Goal: Information Seeking & Learning: Learn about a topic

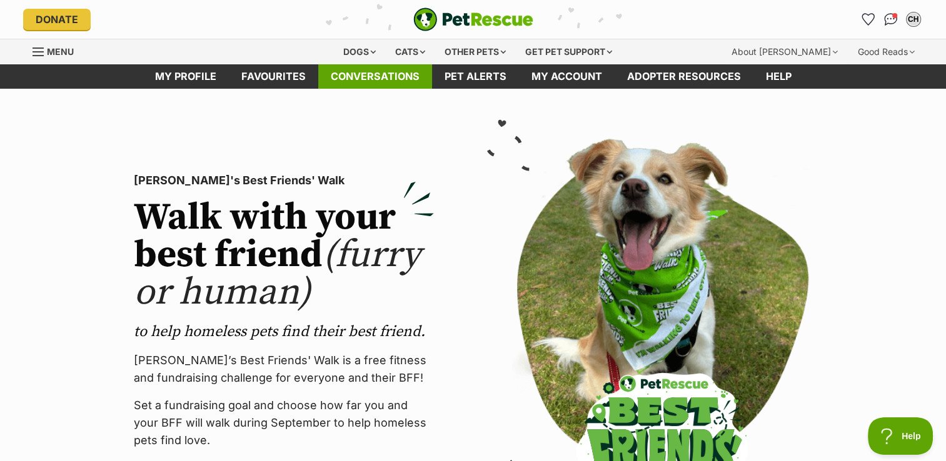
click at [366, 71] on link "Conversations" at bounding box center [375, 76] width 114 height 24
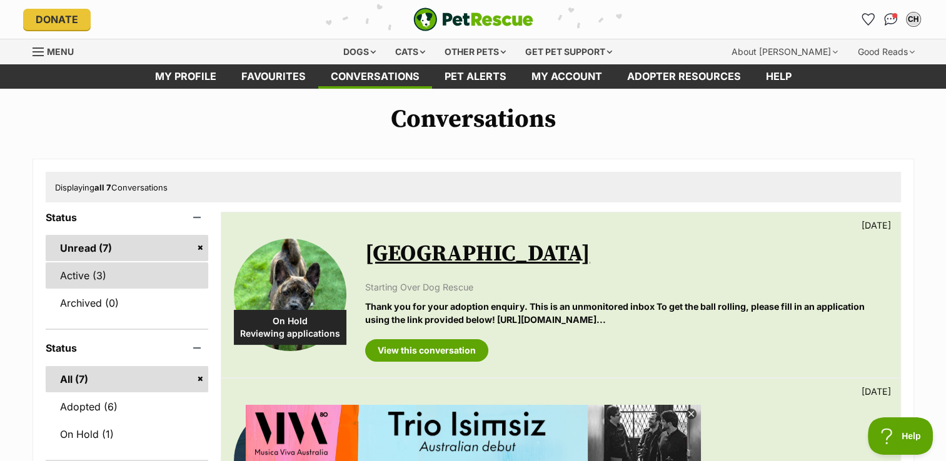
click at [77, 274] on link "Active (3)" at bounding box center [127, 276] width 163 height 26
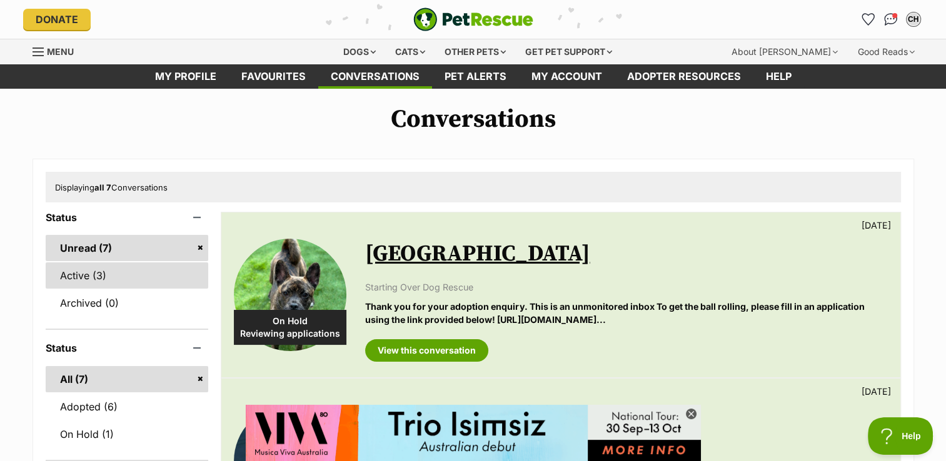
click at [65, 274] on link "Active (3)" at bounding box center [127, 276] width 163 height 26
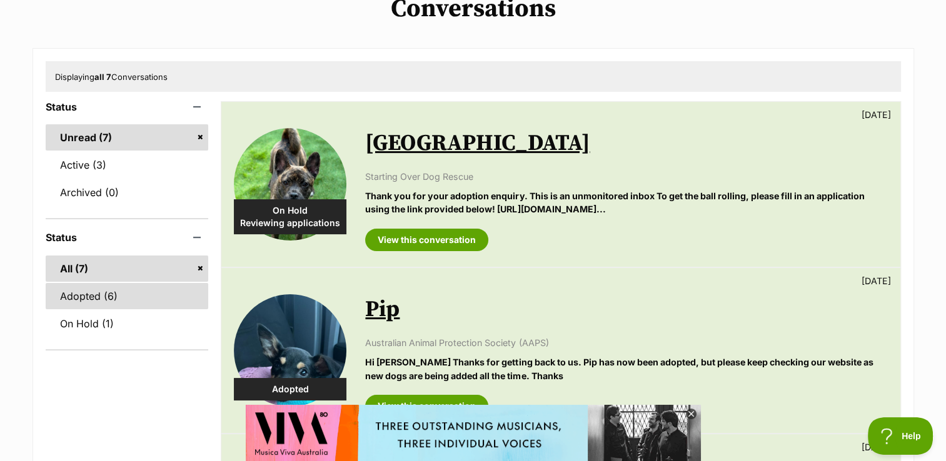
scroll to position [125, 0]
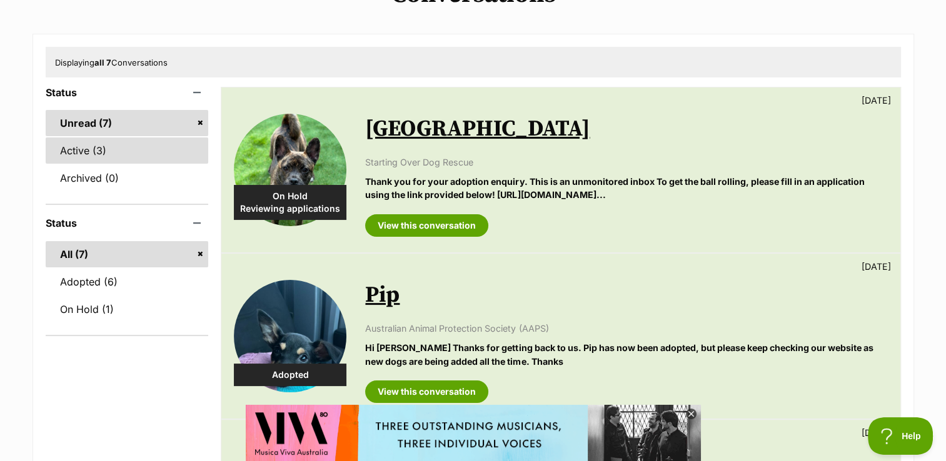
click at [88, 146] on link "Active (3)" at bounding box center [127, 151] width 163 height 26
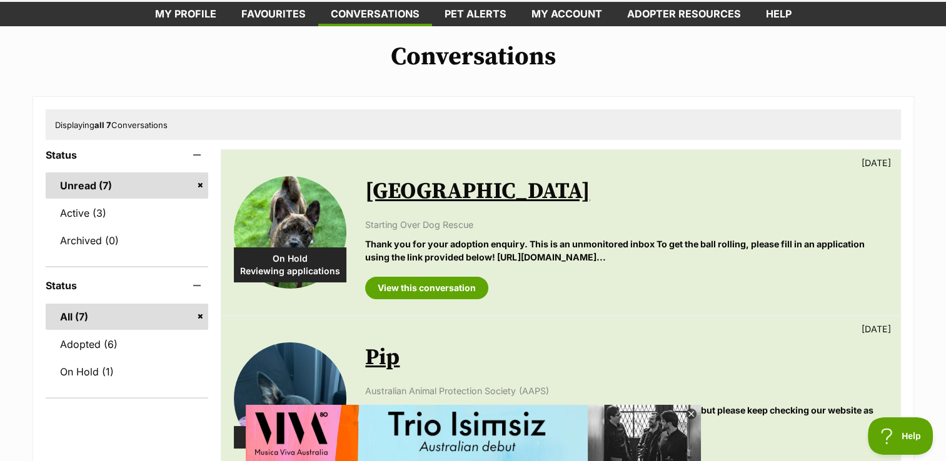
scroll to position [0, 0]
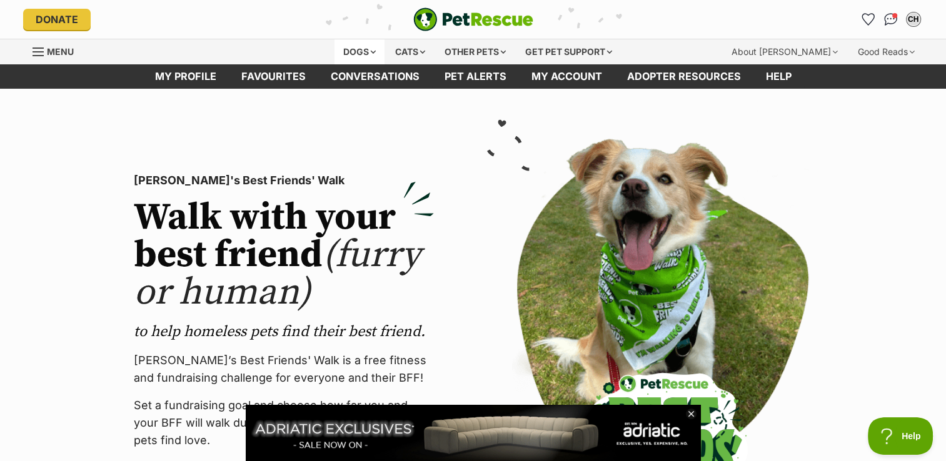
click at [363, 49] on div "Dogs" at bounding box center [359, 51] width 50 height 25
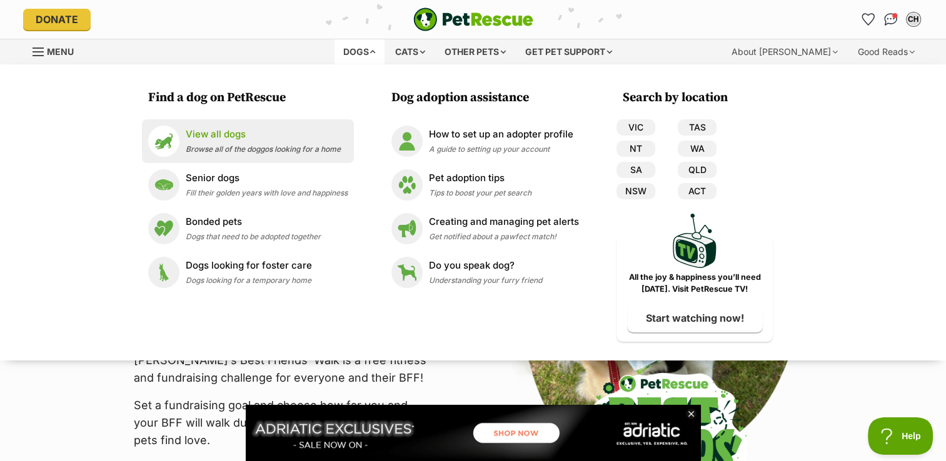
click at [200, 131] on p "View all dogs" at bounding box center [263, 135] width 155 height 14
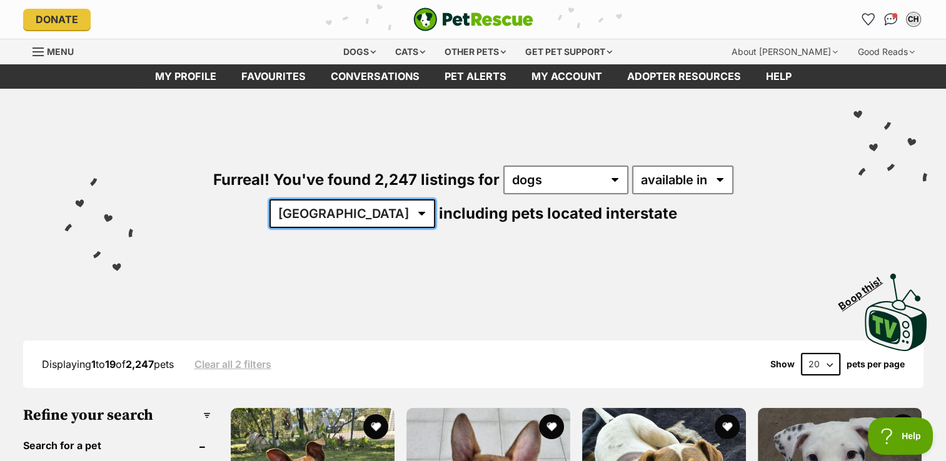
click at [435, 199] on select "Australia ACT NSW NT QLD SA TAS VIC WA" at bounding box center [352, 213] width 166 height 29
select select "VIC"
click at [435, 199] on select "Australia ACT NSW NT QLD SA TAS VIC WA" at bounding box center [352, 213] width 166 height 29
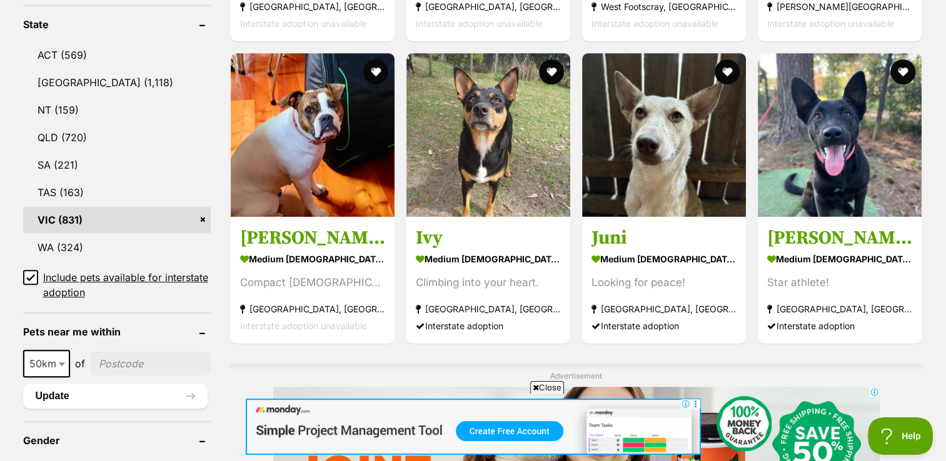
scroll to position [688, 0]
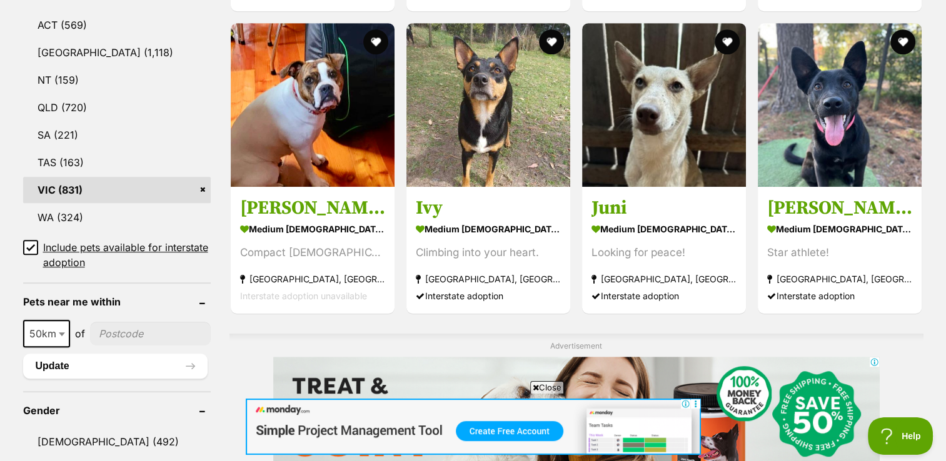
click at [120, 324] on input"] "postcode" at bounding box center [150, 334] width 121 height 24
type input"] "3136"
click at [43, 364] on button "Update" at bounding box center [115, 366] width 184 height 25
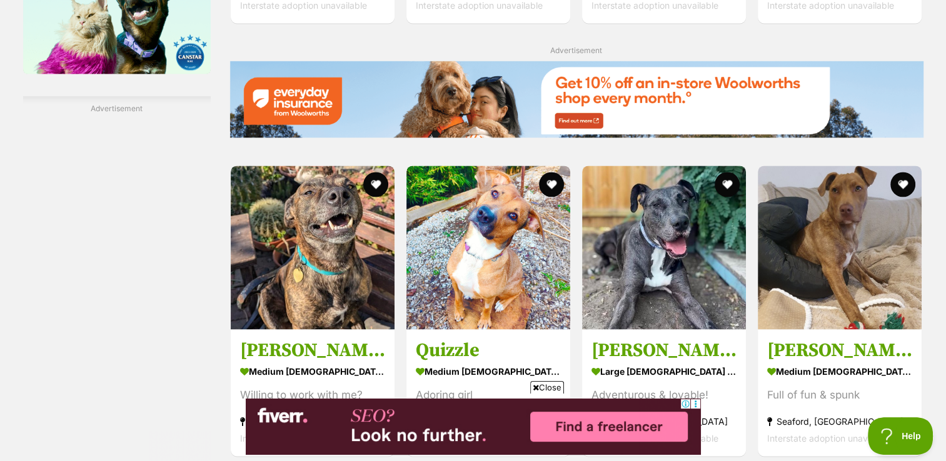
scroll to position [1938, 0]
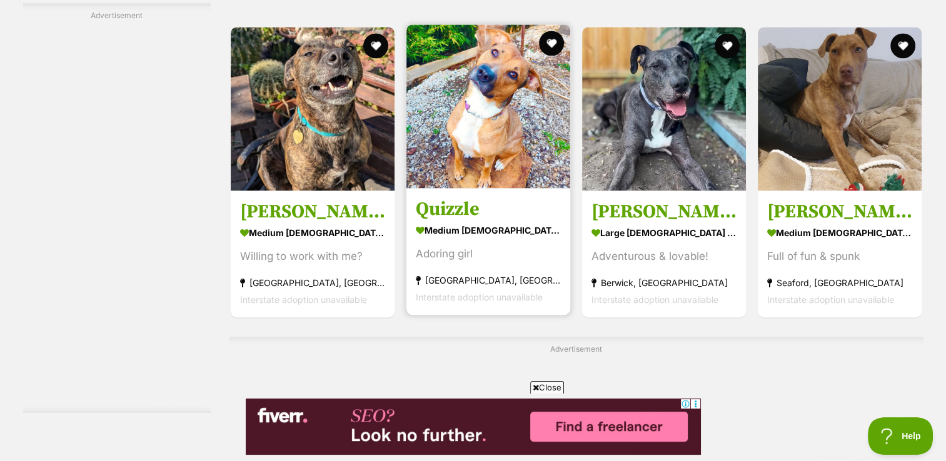
click at [470, 135] on img at bounding box center [488, 106] width 164 height 164
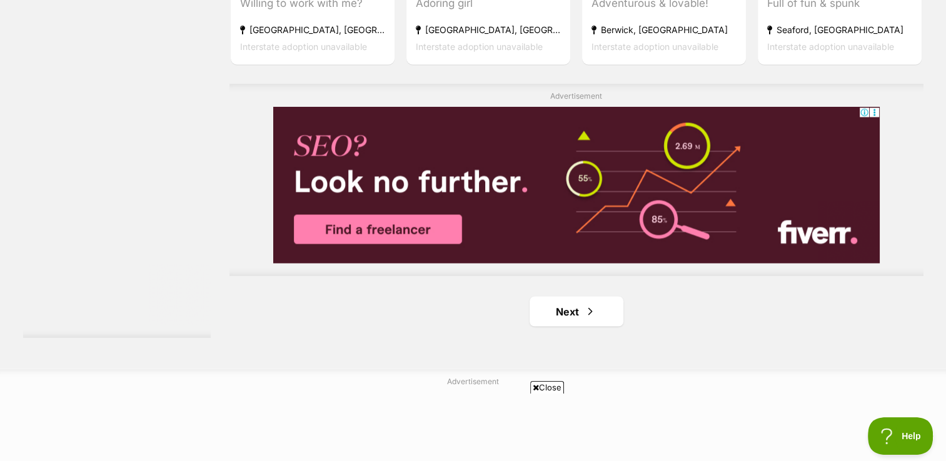
scroll to position [2313, 0]
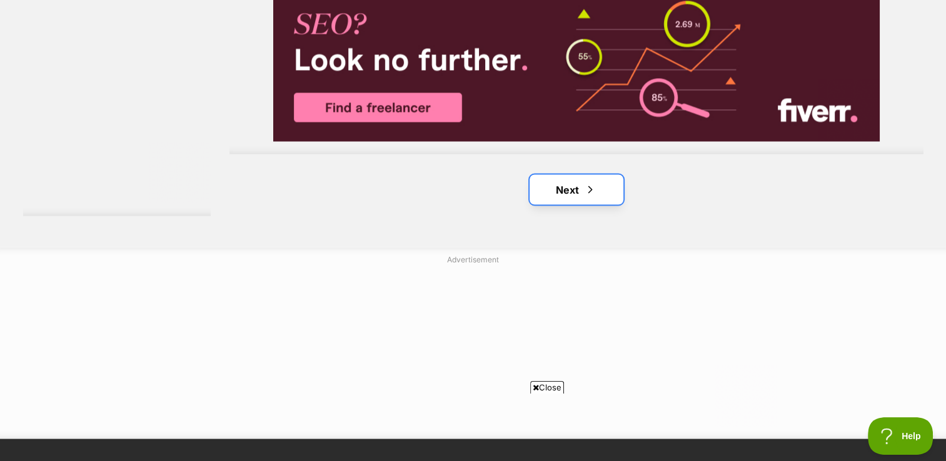
click at [564, 184] on link "Next" at bounding box center [576, 189] width 94 height 30
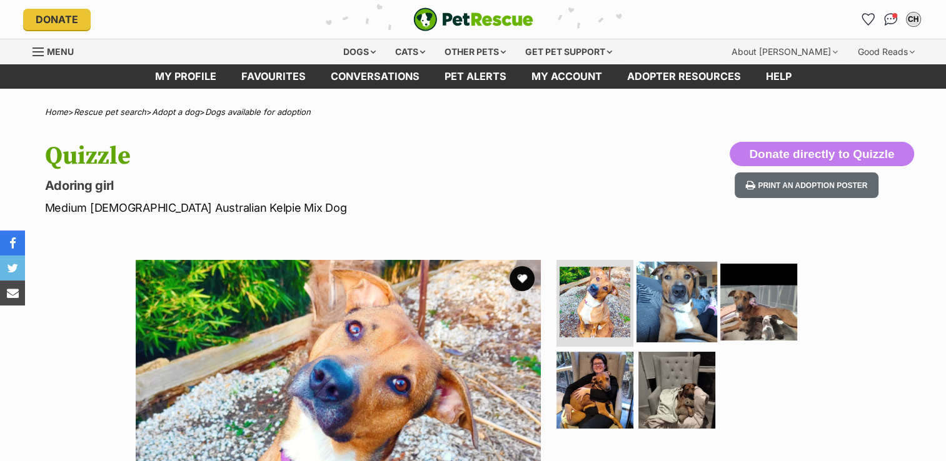
click at [650, 294] on img at bounding box center [676, 301] width 81 height 81
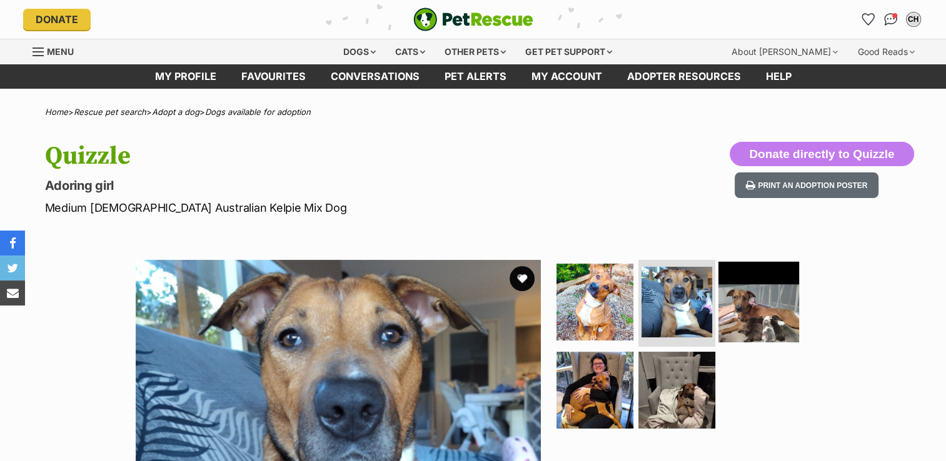
click at [769, 324] on img at bounding box center [758, 301] width 81 height 81
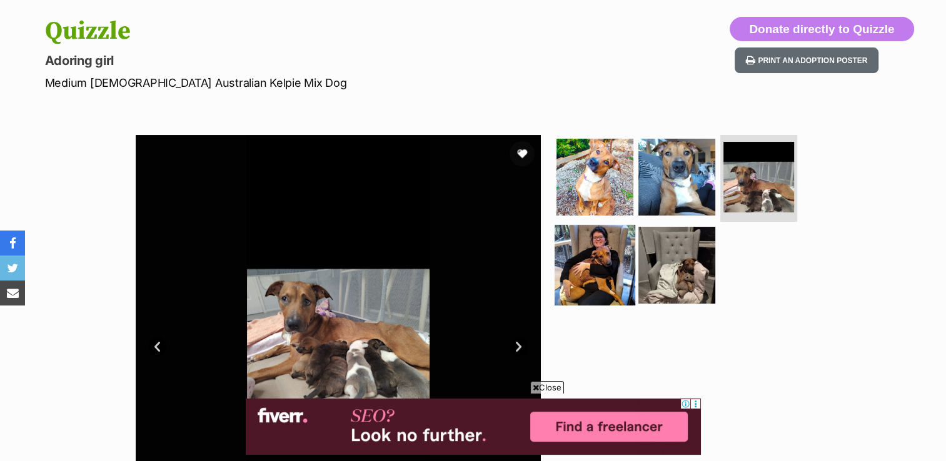
click at [598, 259] on img at bounding box center [594, 265] width 81 height 81
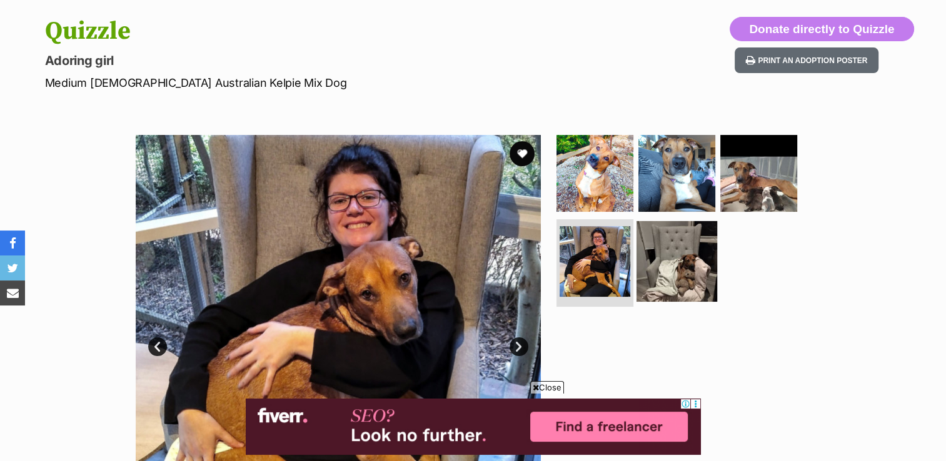
click at [688, 269] on img at bounding box center [676, 261] width 81 height 81
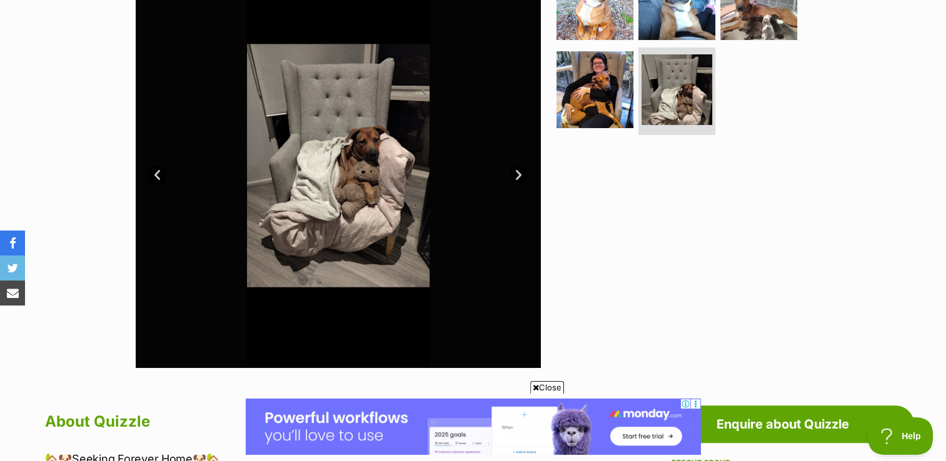
scroll to position [188, 0]
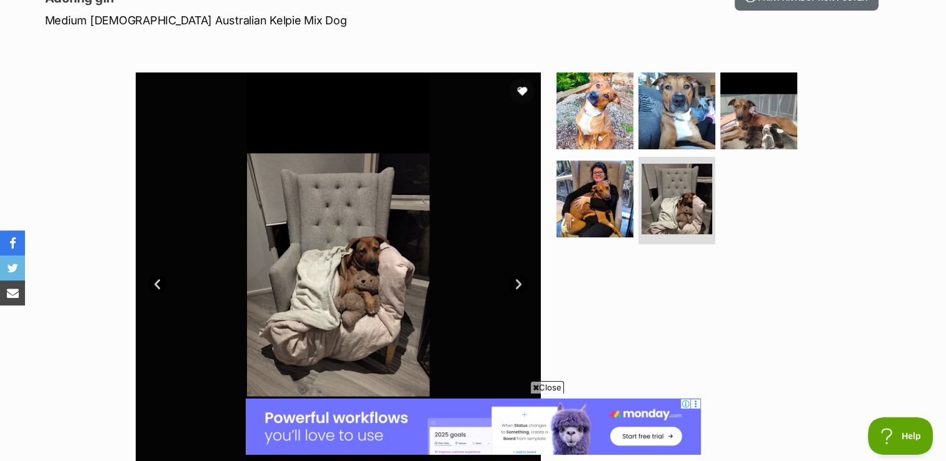
click at [518, 284] on link "Next" at bounding box center [518, 284] width 19 height 19
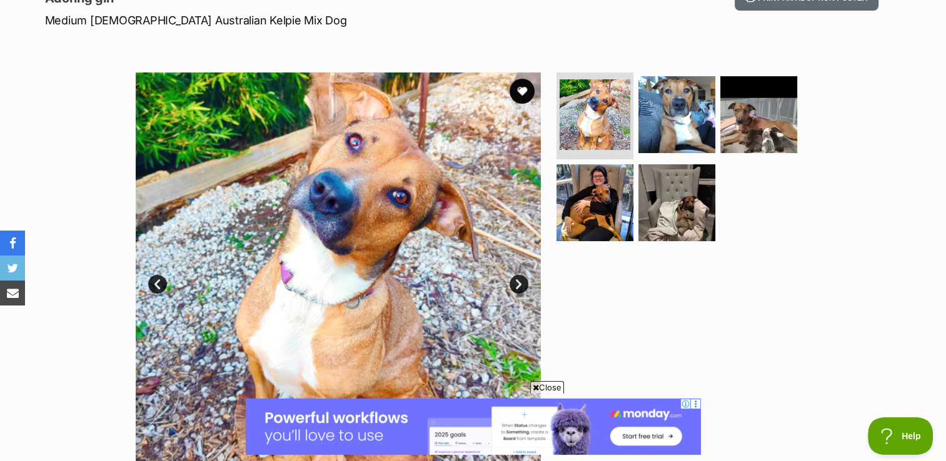
click at [518, 280] on link "Next" at bounding box center [518, 284] width 19 height 19
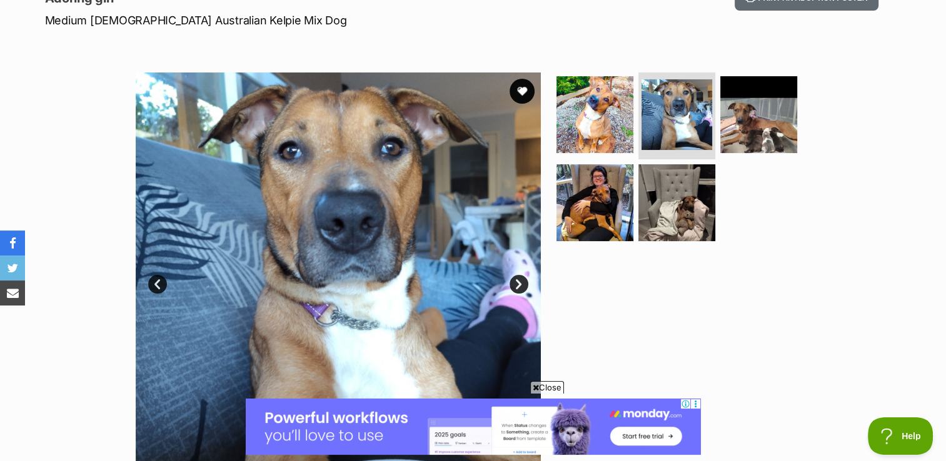
click at [515, 284] on link "Next" at bounding box center [518, 284] width 19 height 19
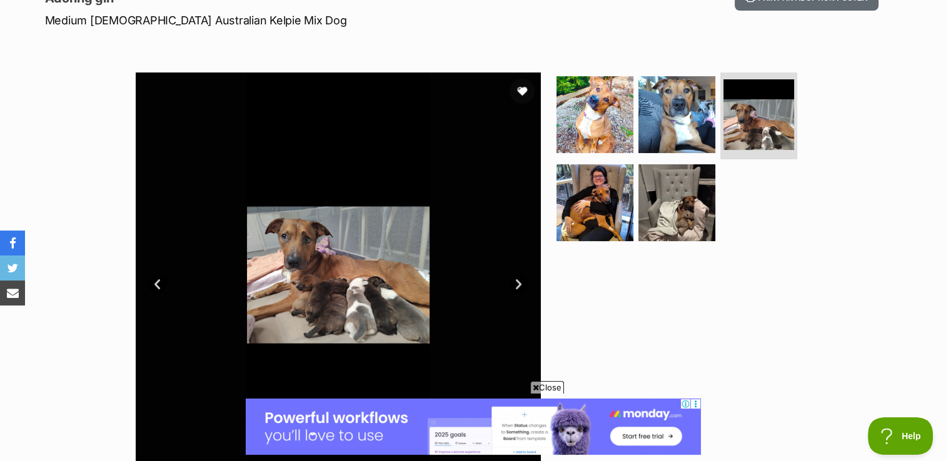
click at [519, 285] on link "Next" at bounding box center [518, 284] width 19 height 19
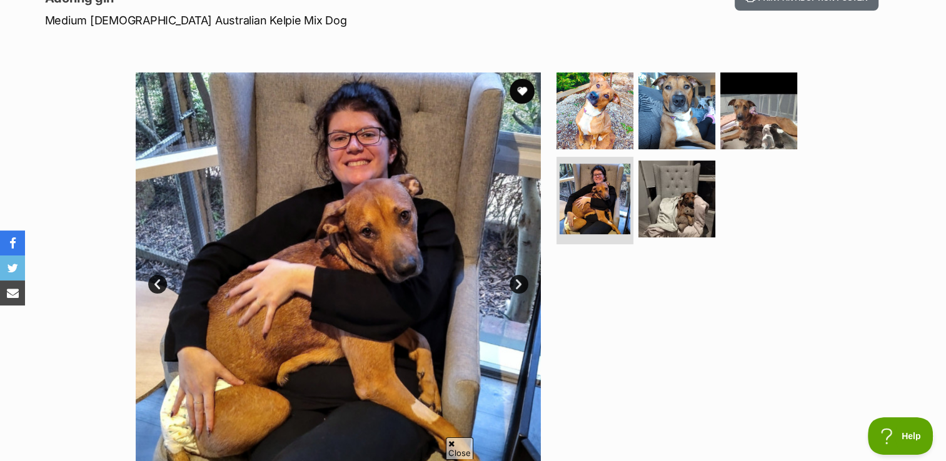
click at [519, 285] on link "Next" at bounding box center [518, 284] width 19 height 19
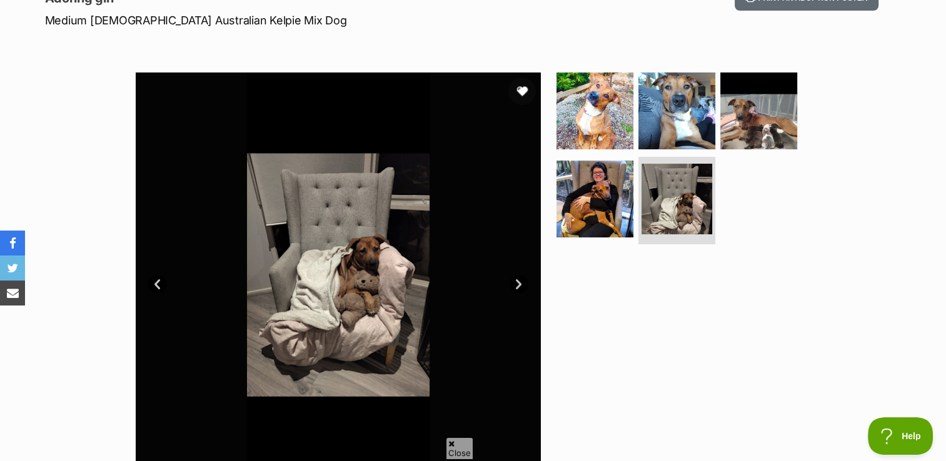
click at [528, 91] on button "favourite" at bounding box center [522, 92] width 28 height 28
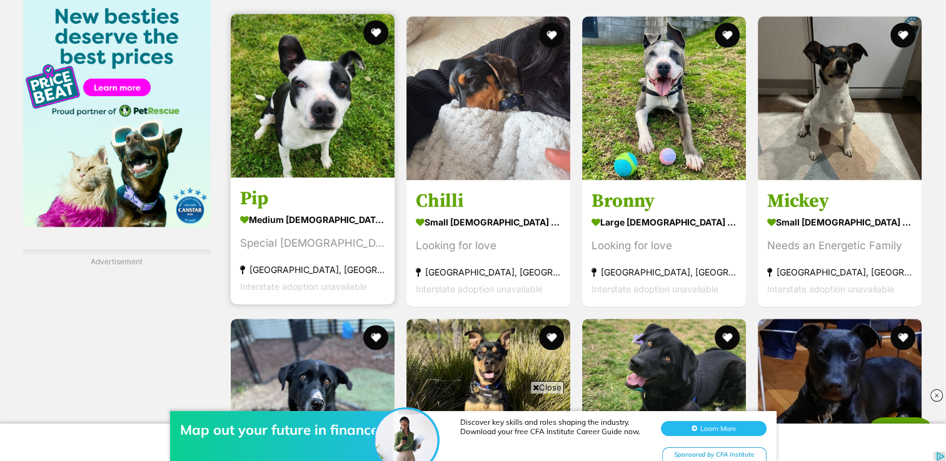
scroll to position [1625, 0]
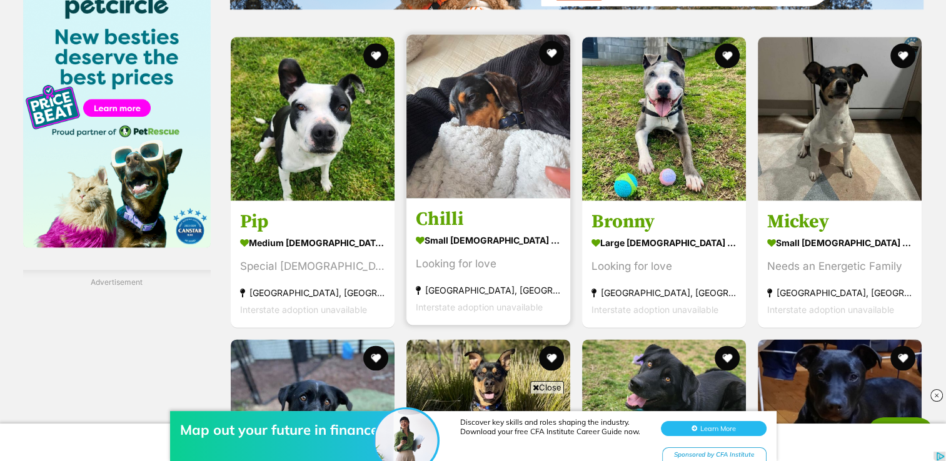
click at [490, 120] on img at bounding box center [488, 116] width 164 height 164
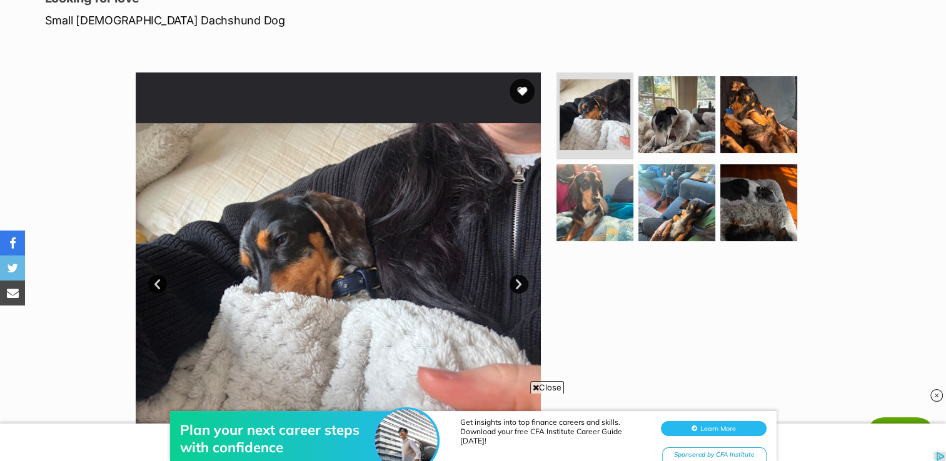
click at [518, 283] on link "Next" at bounding box center [518, 284] width 19 height 19
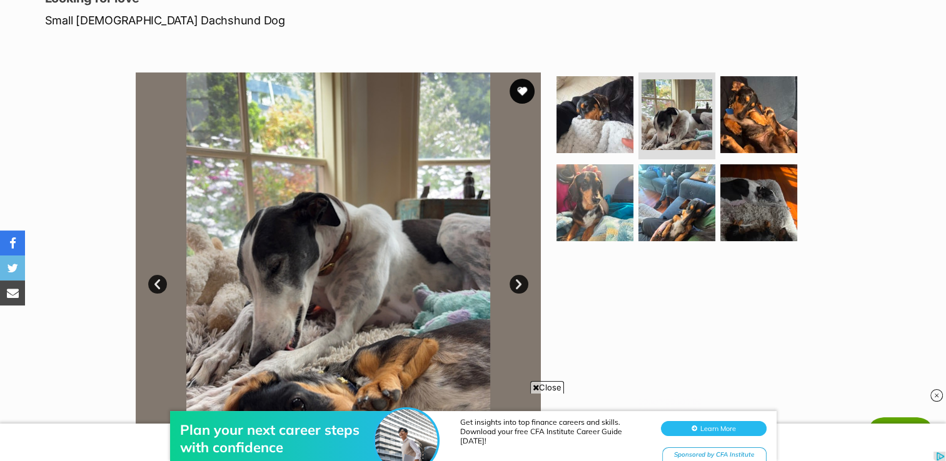
click at [518, 283] on link "Next" at bounding box center [518, 284] width 19 height 19
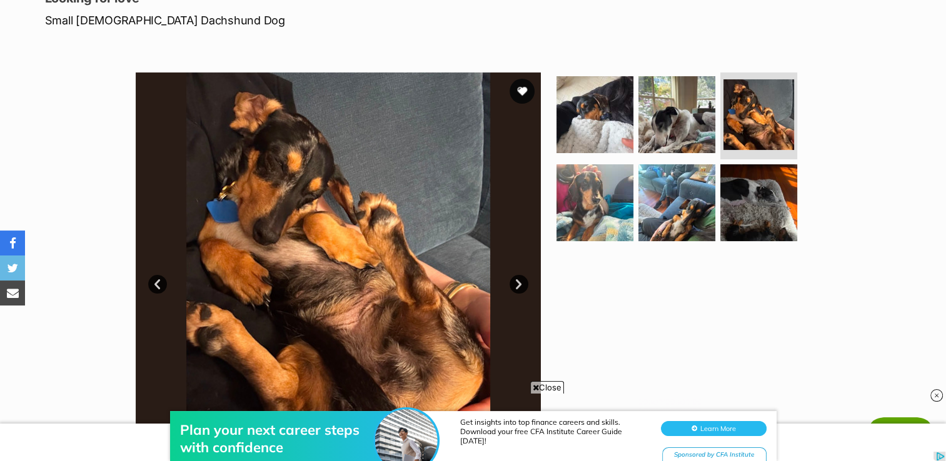
click at [518, 283] on link "Next" at bounding box center [518, 284] width 19 height 19
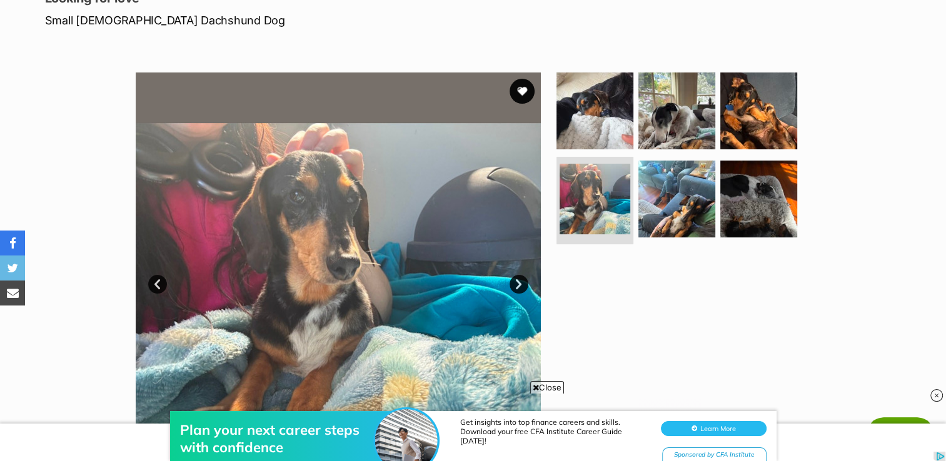
click at [518, 283] on link "Next" at bounding box center [518, 284] width 19 height 19
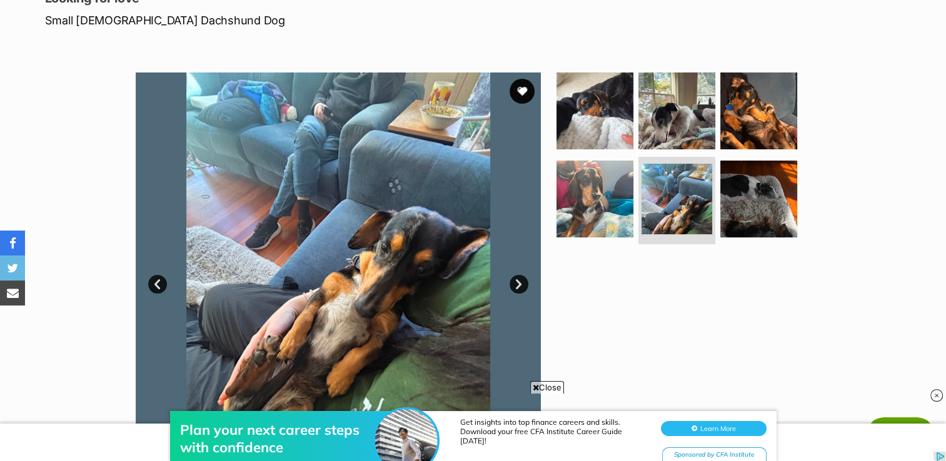
click at [518, 283] on link "Next" at bounding box center [518, 284] width 19 height 19
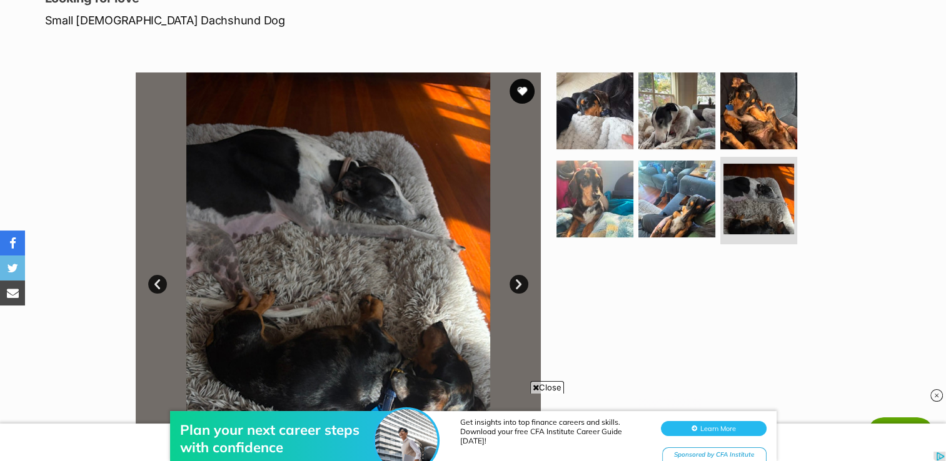
click at [518, 283] on link "Next" at bounding box center [518, 284] width 19 height 19
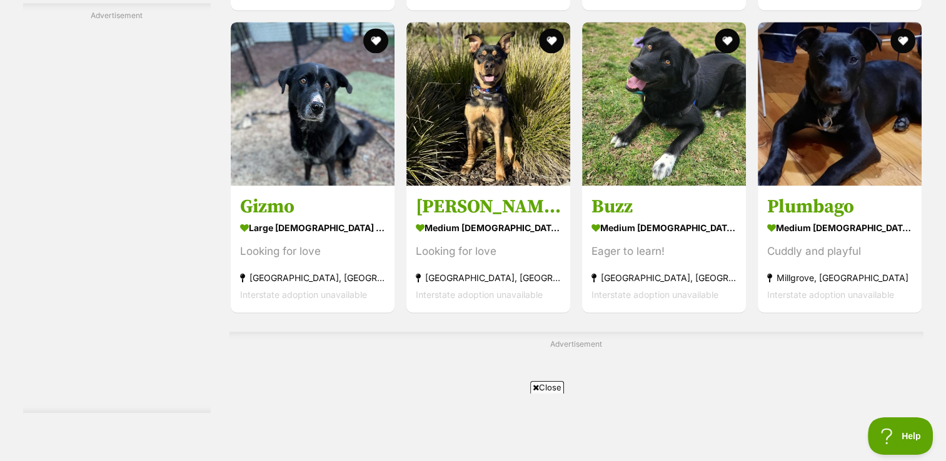
scroll to position [2068, 0]
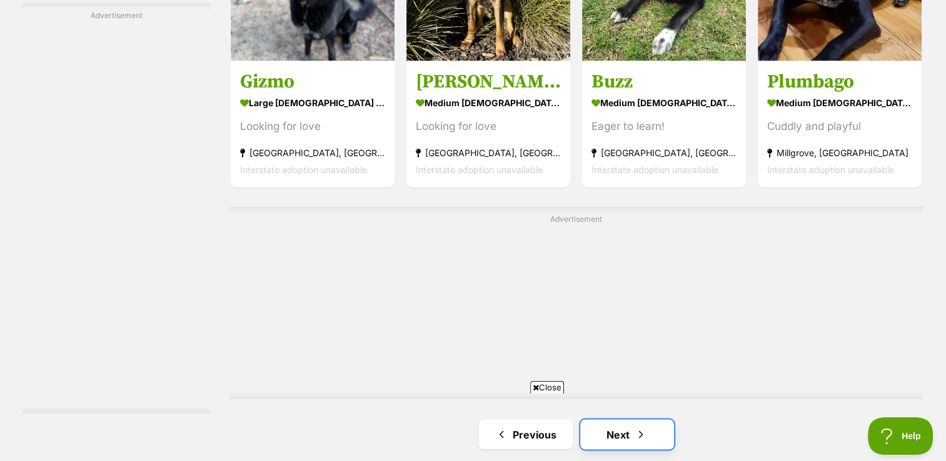
click at [625, 419] on link "Next" at bounding box center [627, 434] width 94 height 30
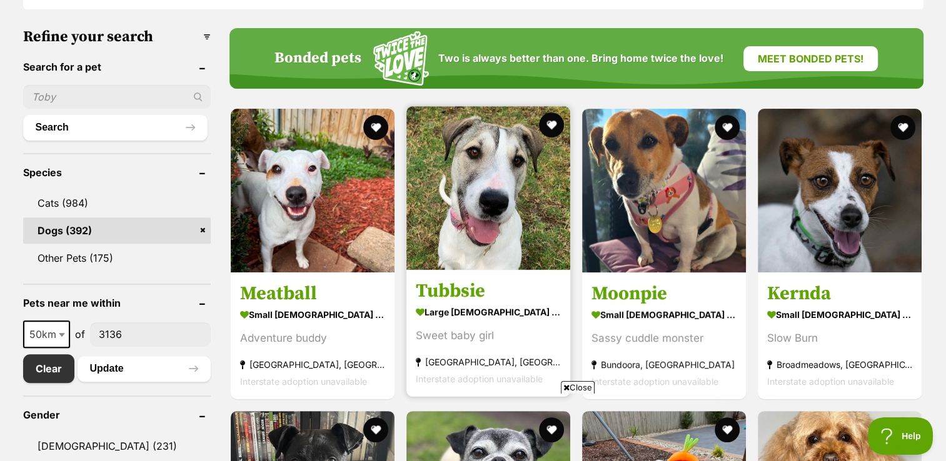
click at [504, 209] on img at bounding box center [488, 188] width 164 height 164
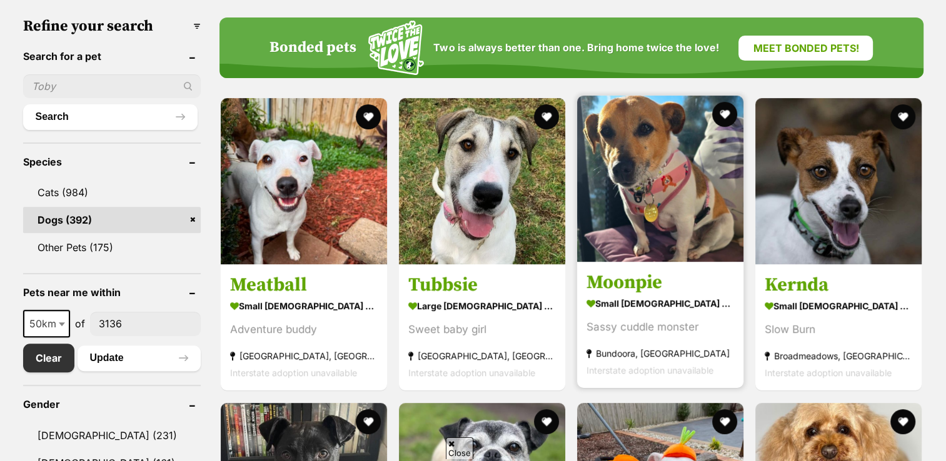
click at [643, 196] on img at bounding box center [660, 179] width 166 height 166
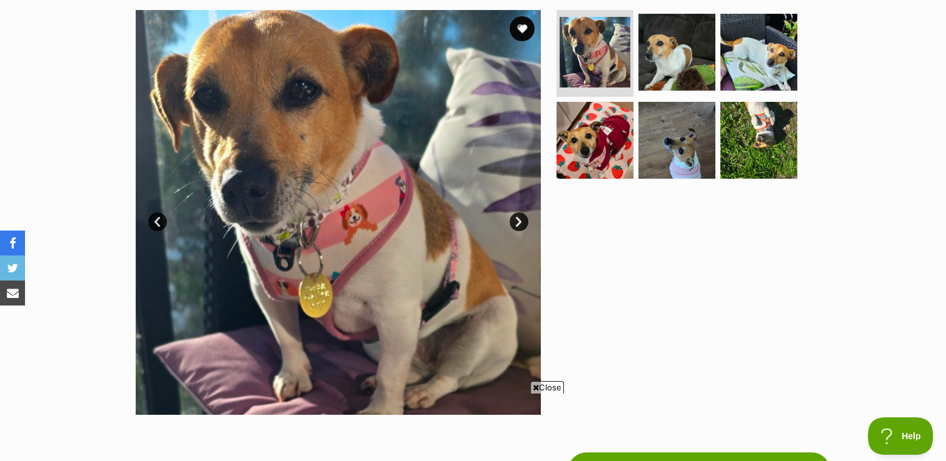
click at [517, 223] on link "Next" at bounding box center [518, 222] width 19 height 19
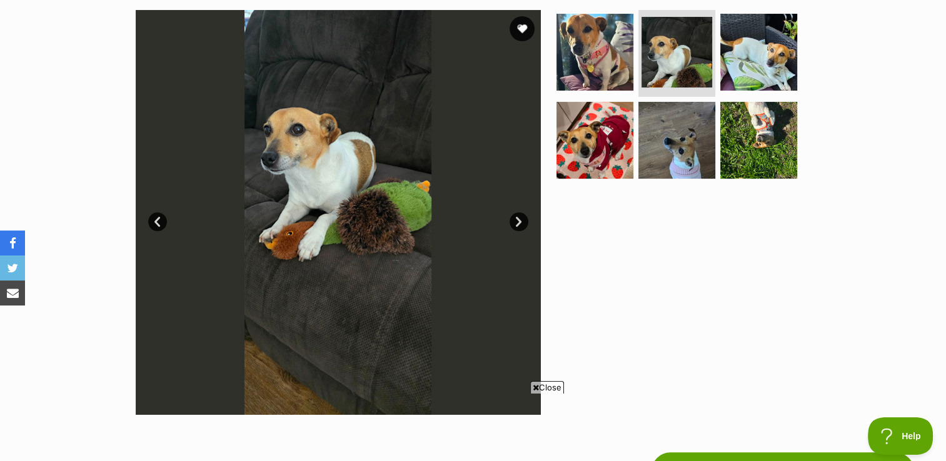
click at [517, 223] on link "Next" at bounding box center [518, 222] width 19 height 19
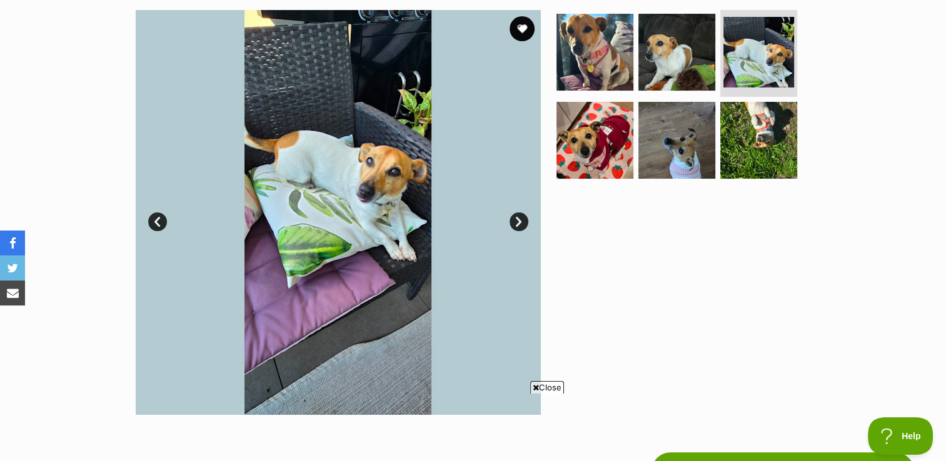
click at [517, 223] on link "Next" at bounding box center [518, 222] width 19 height 19
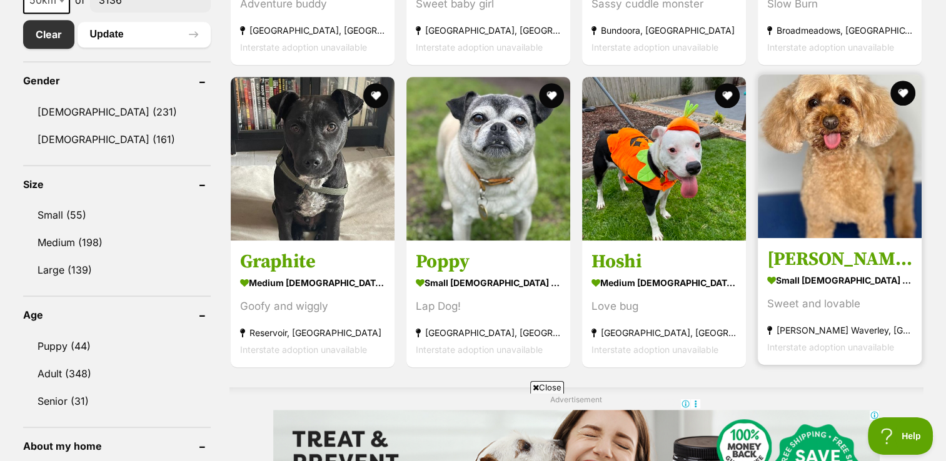
click at [839, 168] on img at bounding box center [840, 156] width 164 height 164
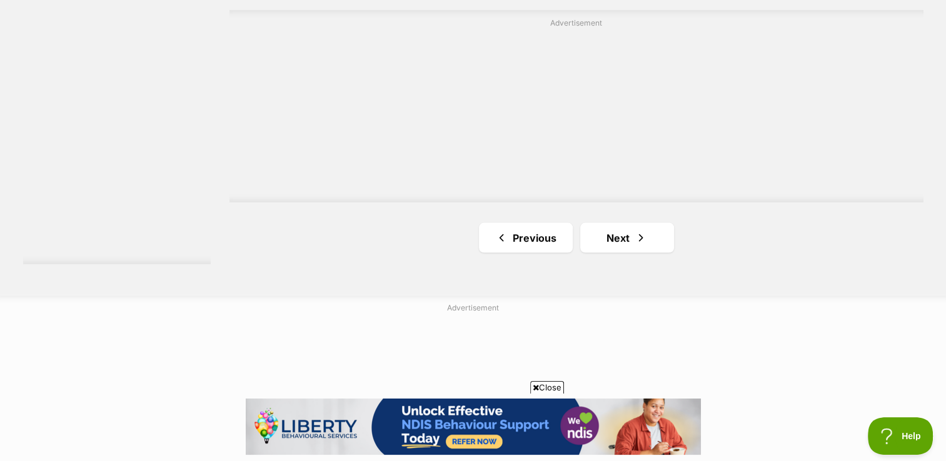
scroll to position [2349, 0]
click at [616, 230] on link "Next" at bounding box center [627, 233] width 94 height 30
